Goal: Transaction & Acquisition: Purchase product/service

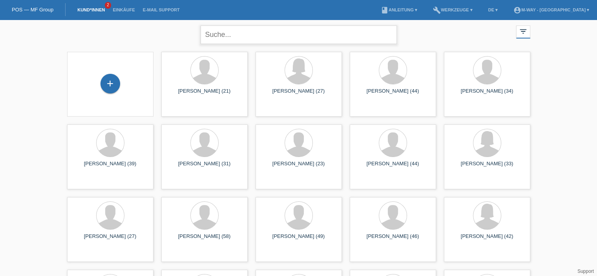
click at [281, 34] on input "text" at bounding box center [299, 35] width 196 height 18
type input "oez"
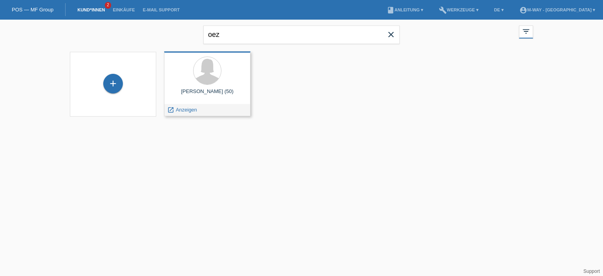
click at [230, 89] on div "Mualla Oezbek (50)" at bounding box center [207, 94] width 74 height 13
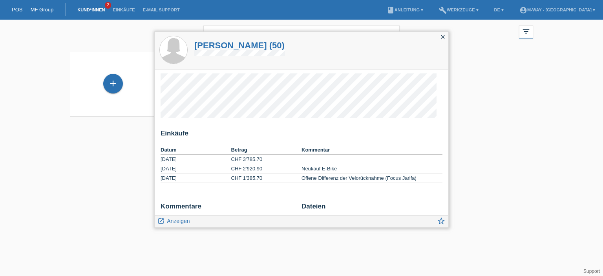
scroll to position [9, 0]
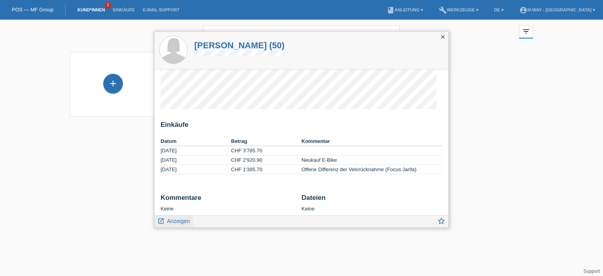
click at [162, 221] on icon "launch" at bounding box center [160, 220] width 7 height 7
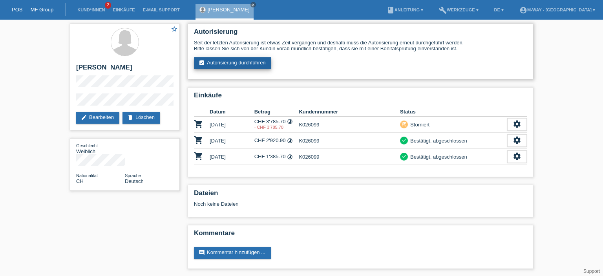
click at [235, 64] on link "assignment_turned_in Autorisierung durchführen" at bounding box center [232, 63] width 77 height 12
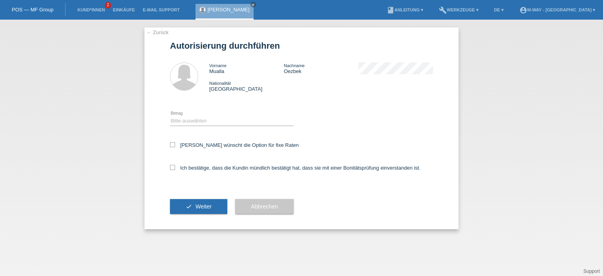
click at [201, 115] on div "Bitte auswählen CHF 1.00 - CHF 499.00 CHF 500.00 - CHF 1'999.00 CHF 2'000.00 - …" at bounding box center [232, 121] width 124 height 27
click at [201, 116] on div "Bitte auswählen CHF 1.00 - CHF 499.00 CHF 500.00 - CHF 1'999.00 CHF 2'000.00 - …" at bounding box center [232, 121] width 124 height 27
click at [201, 119] on select "Bitte auswählen CHF 1.00 - CHF 499.00 CHF 500.00 - CHF 1'999.00 CHF 2'000.00 - …" at bounding box center [232, 120] width 124 height 9
select select "3"
click at [170, 116] on select "Bitte auswählen CHF 1.00 - CHF 499.00 CHF 500.00 - CHF 1'999.00 CHF 2'000.00 - …" at bounding box center [232, 120] width 124 height 9
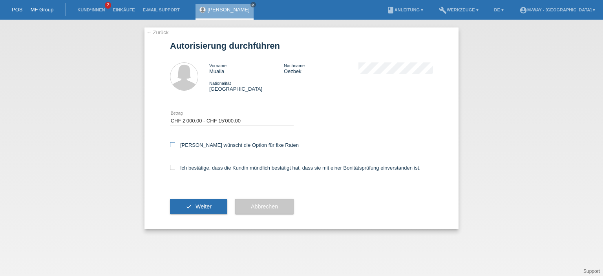
click at [176, 142] on label "Kundin wünscht die Option für fixe Raten" at bounding box center [234, 145] width 129 height 6
click at [175, 142] on input "Kundin wünscht die Option für fixe Raten" at bounding box center [172, 144] width 5 height 5
checkbox input "true"
click at [173, 168] on icon at bounding box center [172, 167] width 5 height 5
click at [173, 168] on input "Ich bestätige, dass die Kundin mündlich bestätigt hat, dass sie mit einer Bonit…" at bounding box center [172, 167] width 5 height 5
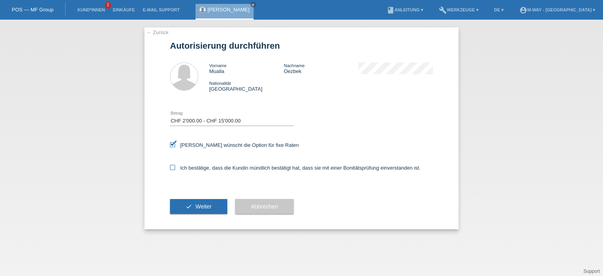
checkbox input "true"
click at [193, 202] on button "check Weiter" at bounding box center [198, 206] width 57 height 15
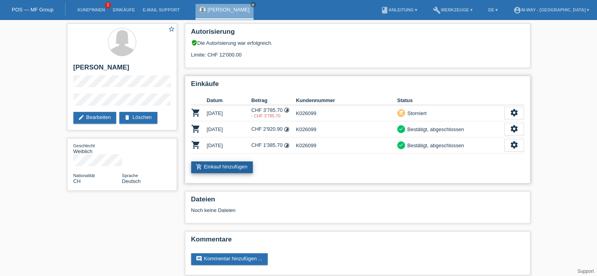
click at [243, 168] on link "add_shopping_cart Einkauf hinzufügen" at bounding box center [222, 167] width 62 height 12
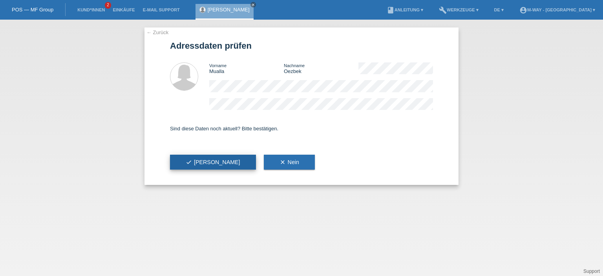
click at [192, 164] on icon "check" at bounding box center [189, 162] width 6 height 6
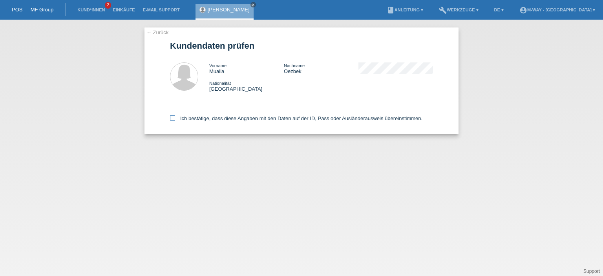
click at [173, 118] on icon at bounding box center [172, 117] width 5 height 5
click at [173, 118] on input "Ich bestätige, dass diese Angaben mit den Daten auf der ID, Pass oder Ausländer…" at bounding box center [172, 117] width 5 height 5
checkbox input "true"
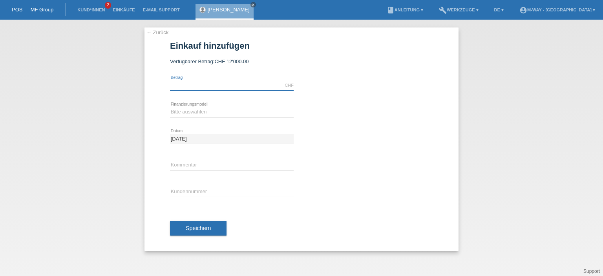
click at [203, 86] on input "text" at bounding box center [232, 85] width 124 height 10
type input "3108.05"
click at [199, 112] on select "Bitte auswählen Fixe Raten Kauf auf Rechnung mit Teilzahlungsoption" at bounding box center [232, 111] width 124 height 9
select select "77"
click at [170, 107] on select "Bitte auswählen Fixe Raten Kauf auf Rechnung mit Teilzahlungsoption" at bounding box center [232, 111] width 124 height 9
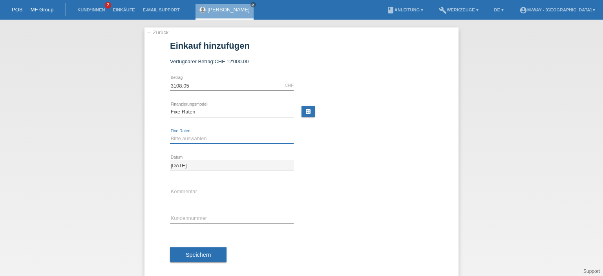
click at [208, 139] on select "Bitte auswählen 4 Raten 5 Raten 6 Raten 7 Raten 8 Raten 9 Raten 10 Raten 11 Rat…" at bounding box center [232, 138] width 124 height 9
select select "202"
click at [170, 134] on select "Bitte auswählen 4 Raten 5 Raten 6 Raten 7 Raten 8 Raten 9 Raten 10 Raten 11 Rat…" at bounding box center [232, 138] width 124 height 9
click at [189, 192] on input "text" at bounding box center [232, 192] width 124 height 10
type input "neues EBike"
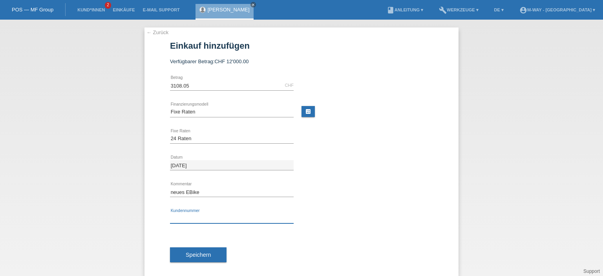
click at [231, 214] on input "text" at bounding box center [232, 218] width 124 height 10
type input "K026099"
click at [204, 257] on span "Speichern" at bounding box center [198, 255] width 25 height 6
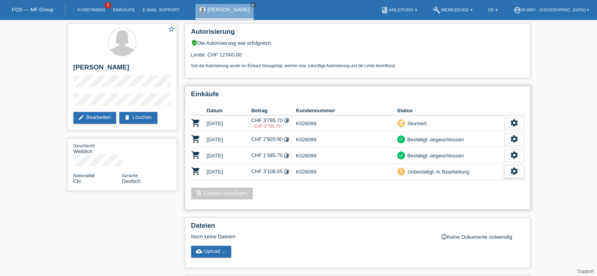
click at [514, 171] on icon "settings" at bounding box center [514, 171] width 9 height 9
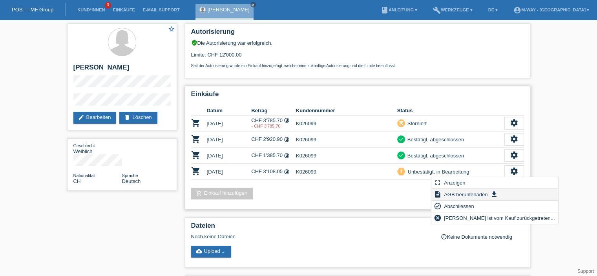
click at [477, 194] on span "AGB herunterladen" at bounding box center [466, 194] width 46 height 9
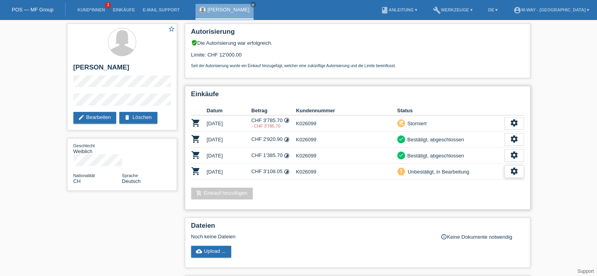
click at [511, 171] on icon "settings" at bounding box center [514, 171] width 9 height 9
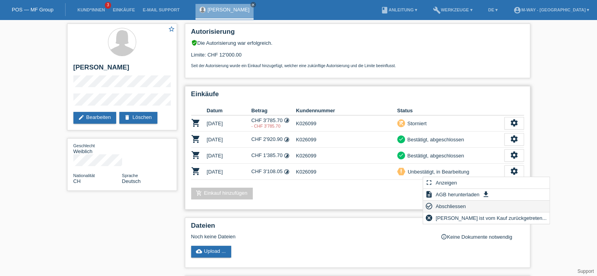
click at [454, 207] on span "Abschliessen" at bounding box center [450, 205] width 33 height 9
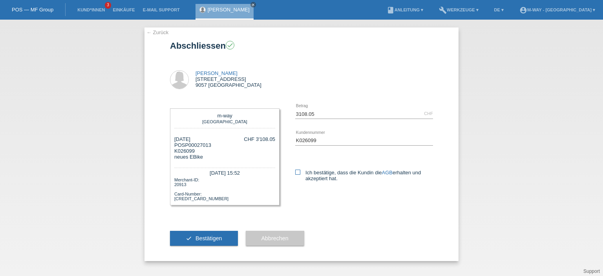
click at [297, 173] on icon at bounding box center [297, 172] width 5 height 5
click at [297, 173] on input "Ich bestätige, dass die Kundin die AGB erhalten und akzeptiert hat." at bounding box center [297, 172] width 5 height 5
checkbox input "true"
click at [201, 244] on button "check Bestätigen" at bounding box center [204, 238] width 68 height 15
